Goal: Check status: Check status

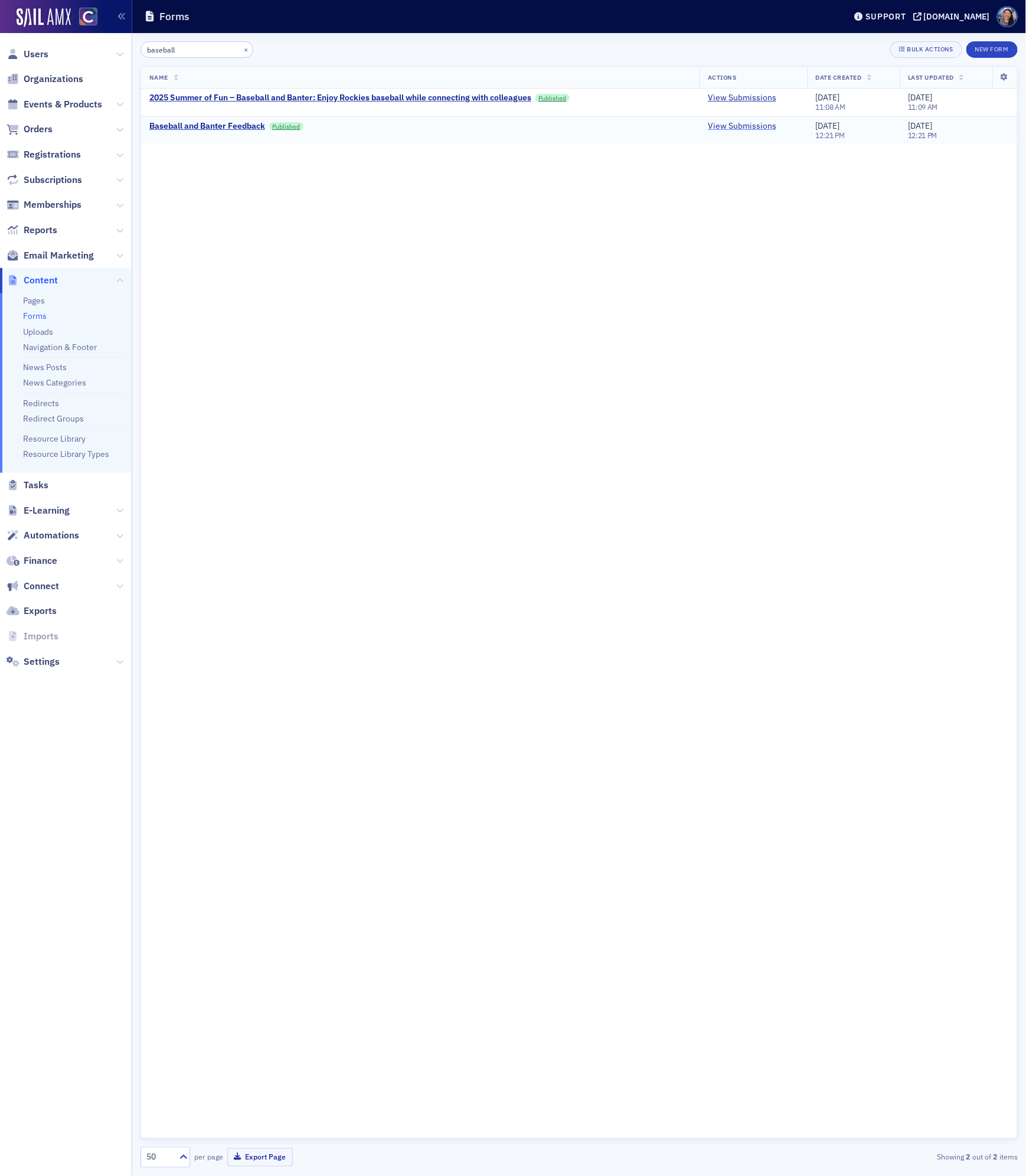
type input "baseball"
click at [742, 131] on link "View Submissions" at bounding box center [742, 126] width 68 height 10
